Goal: Task Accomplishment & Management: Manage account settings

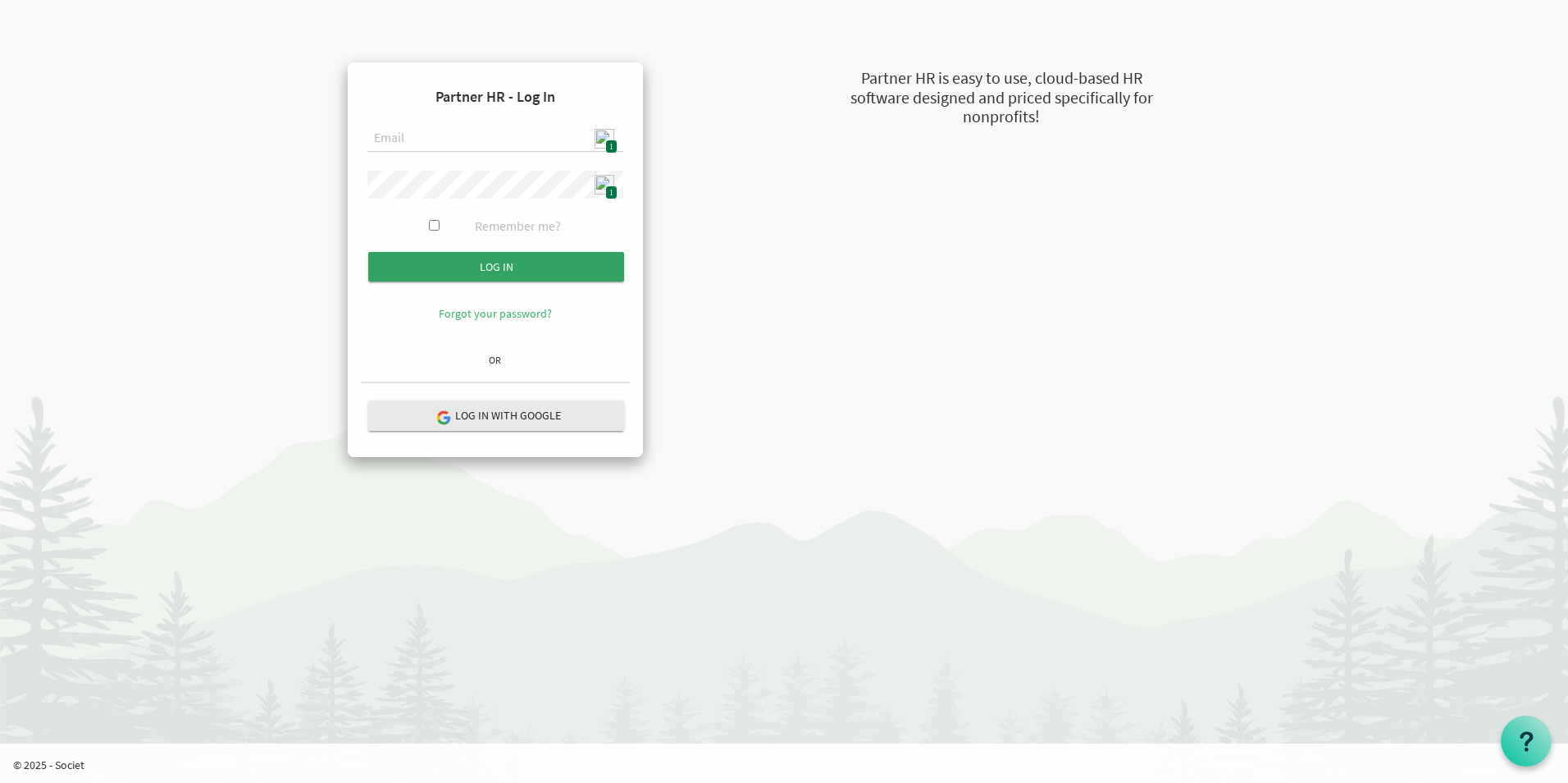
type input "[EMAIL_ADDRESS][DOMAIN_NAME]"
click at [517, 269] on input "submit" at bounding box center [496, 267] width 256 height 30
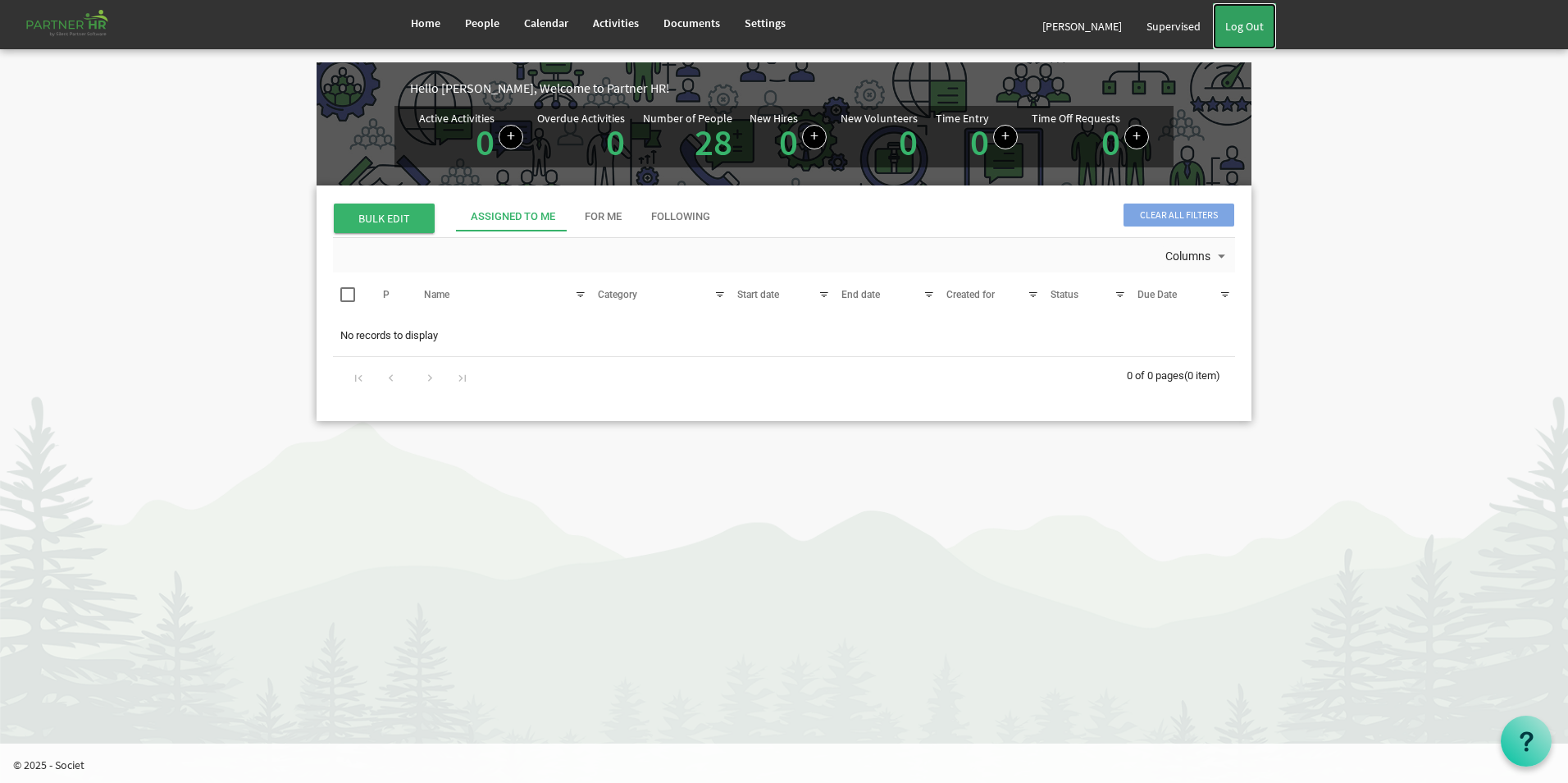
click at [1247, 25] on link "Log Out" at bounding box center [1244, 26] width 63 height 46
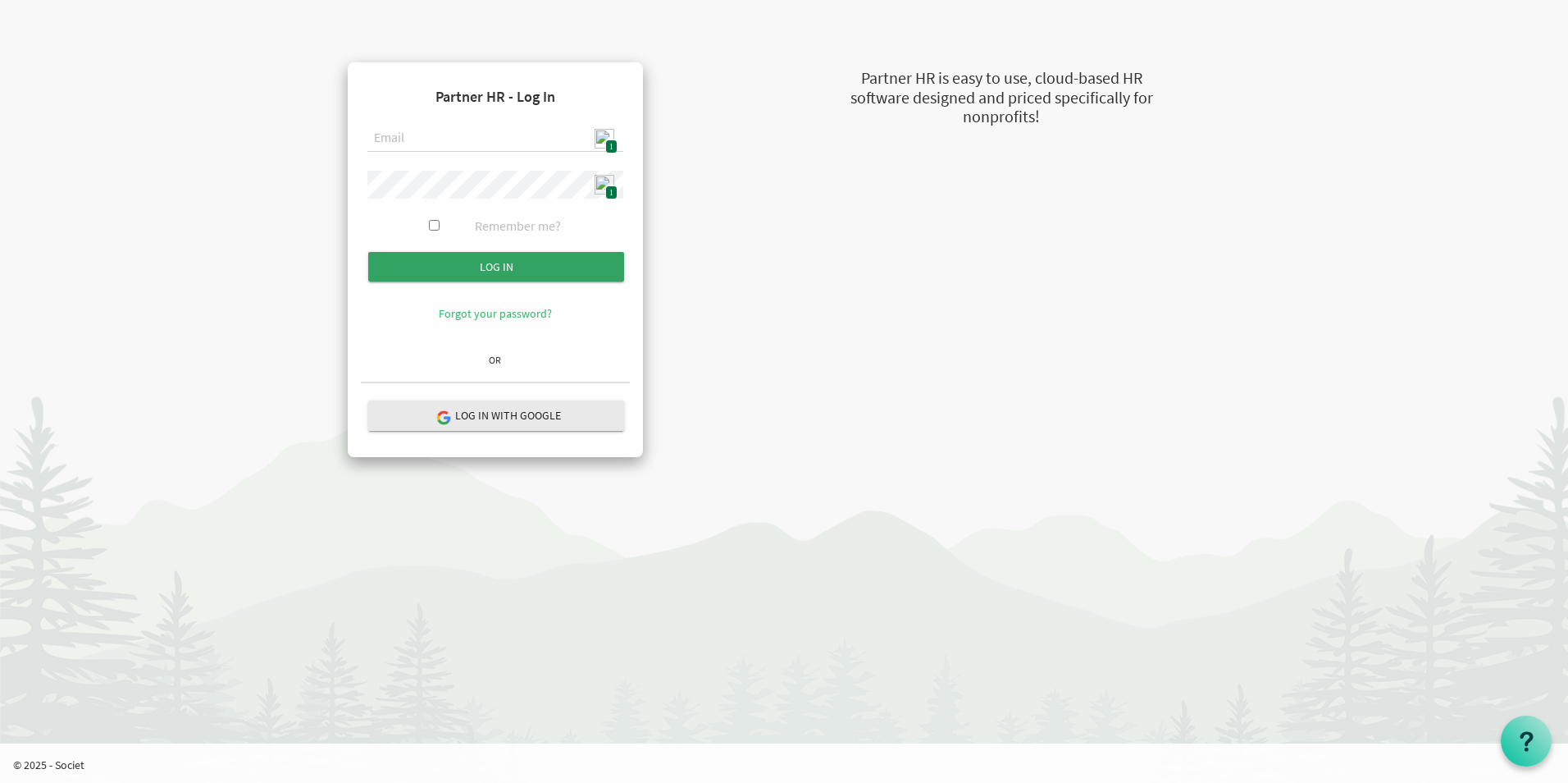
type input "[EMAIL_ADDRESS][DOMAIN_NAME]"
click at [483, 267] on input "submit" at bounding box center [496, 267] width 256 height 30
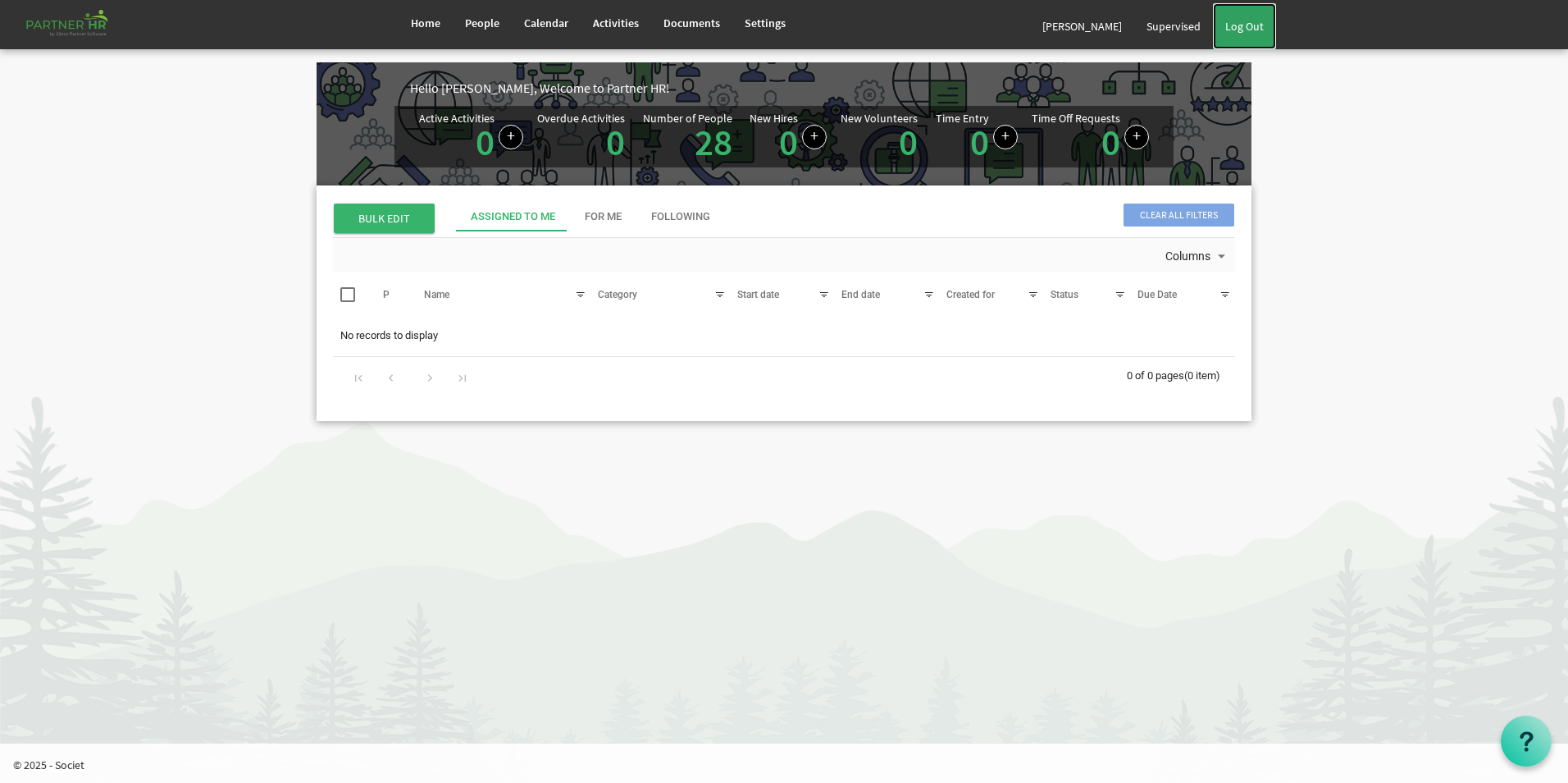
drag, startPoint x: 1257, startPoint y: 20, endPoint x: 1246, endPoint y: 24, distance: 11.7
click at [1257, 21] on link "Log Out" at bounding box center [1244, 26] width 63 height 46
